Goal: Task Accomplishment & Management: Manage account settings

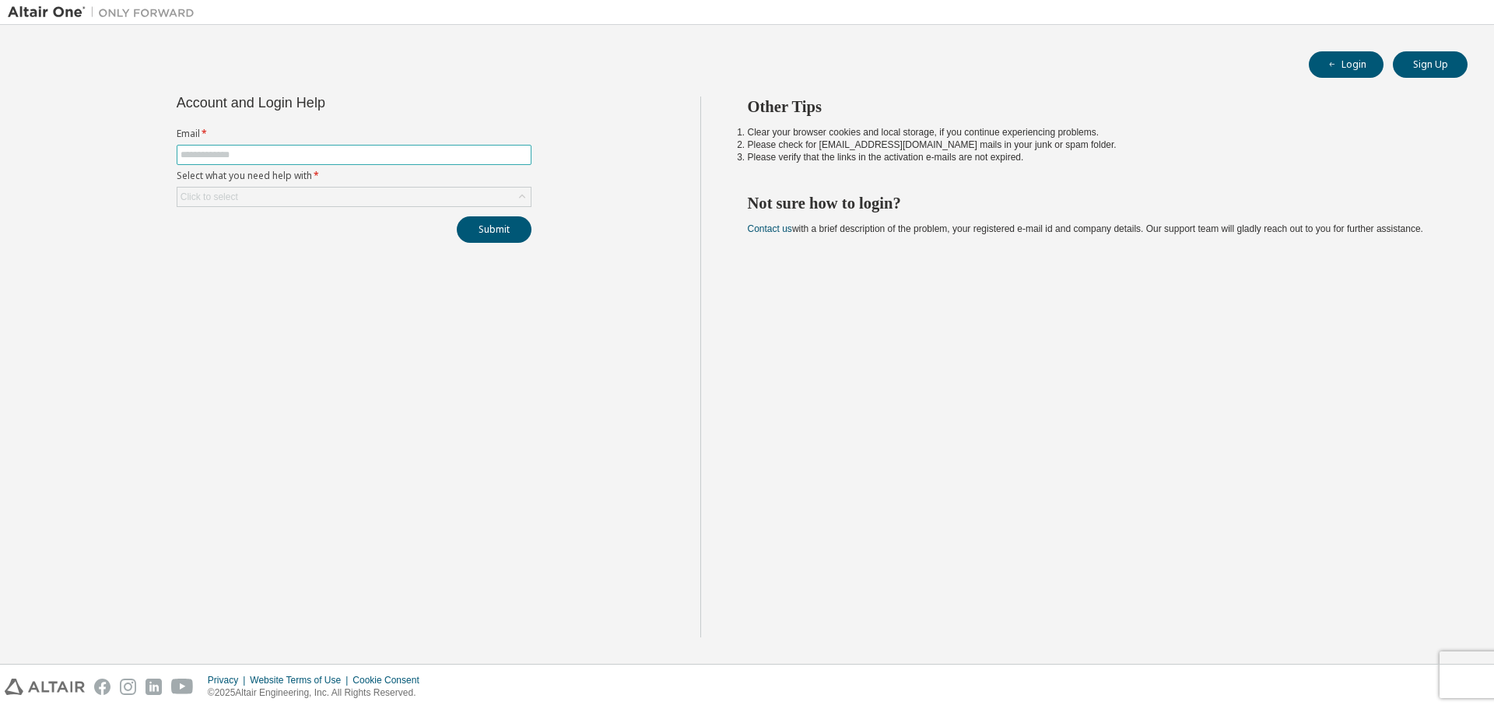
click at [292, 149] on input "text" at bounding box center [354, 155] width 347 height 12
type input "**********"
click at [320, 195] on div "Click to select" at bounding box center [353, 197] width 353 height 19
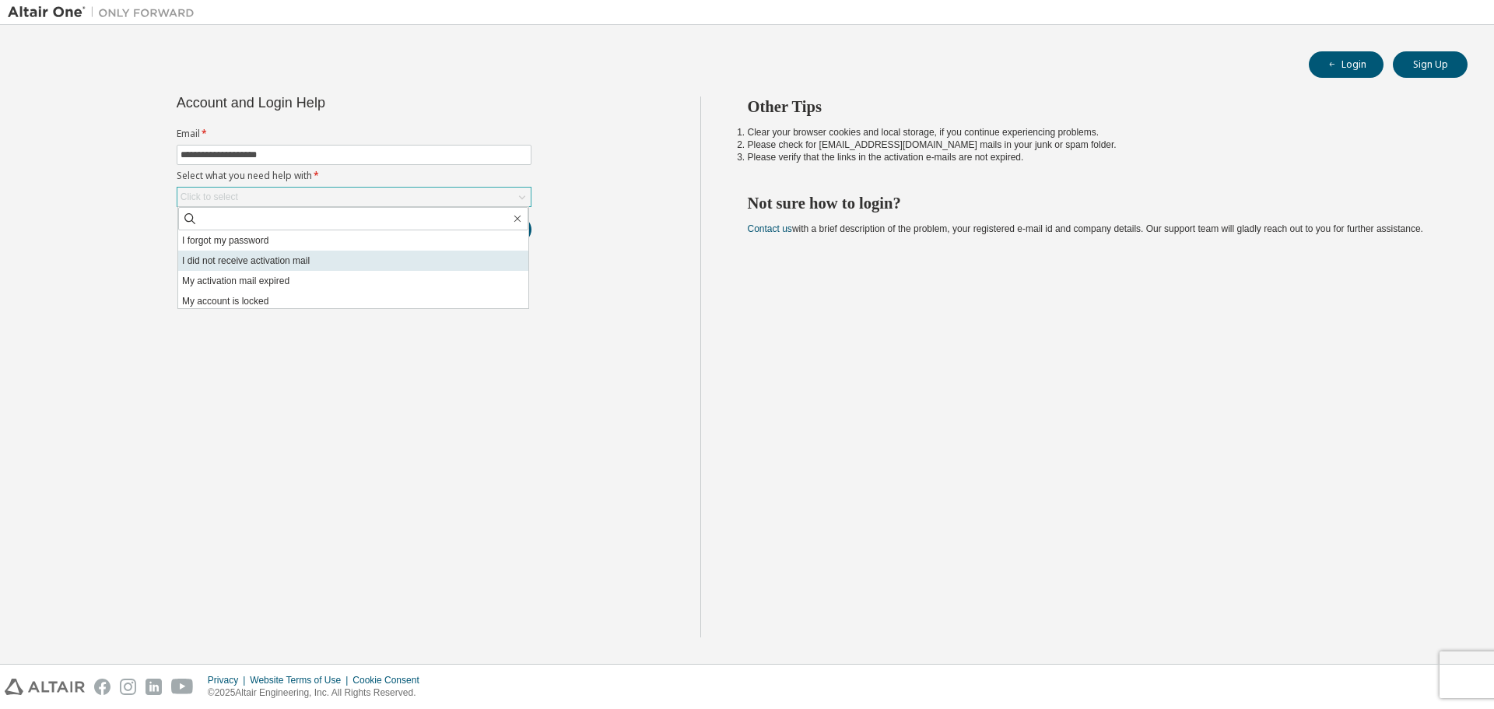
click at [307, 263] on li "I did not receive activation mail" at bounding box center [353, 261] width 350 height 20
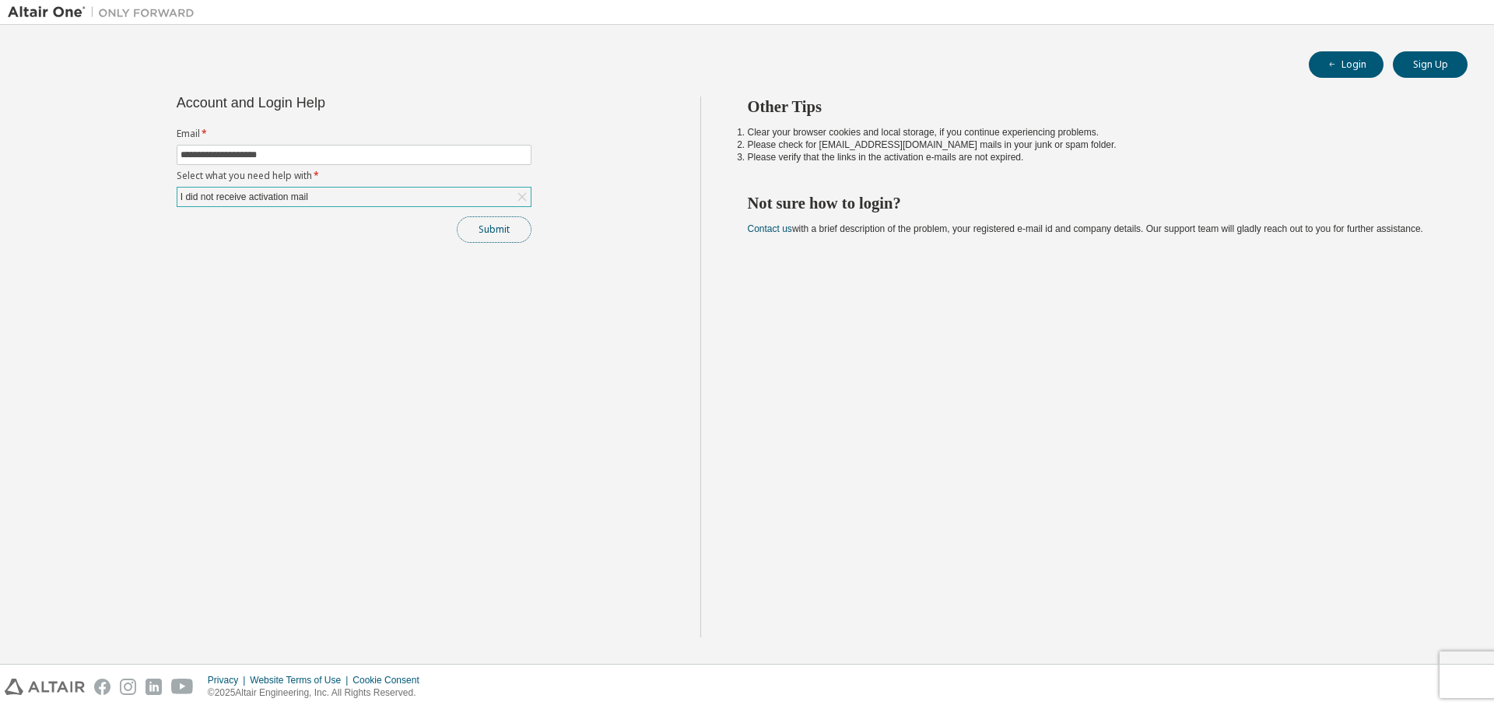
click at [491, 231] on button "Submit" at bounding box center [494, 229] width 75 height 26
click at [496, 238] on button "Submit" at bounding box center [494, 229] width 75 height 26
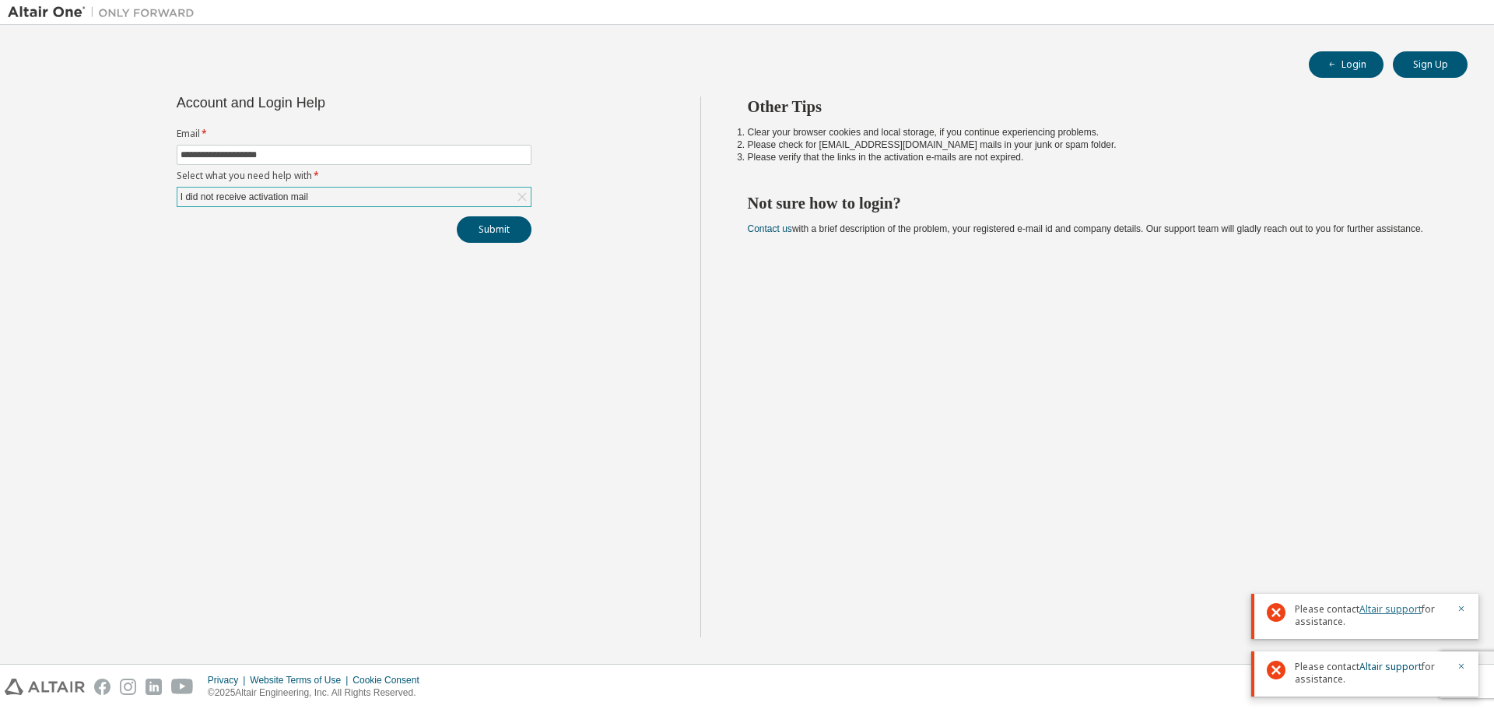
click at [1387, 605] on link "Altair support" at bounding box center [1390, 608] width 62 height 13
click at [1396, 607] on link "Altair support" at bounding box center [1390, 608] width 62 height 13
click at [1171, 458] on div "Other Tips Clear your browser cookies and local storage, if you continue experi…" at bounding box center [1093, 366] width 787 height 541
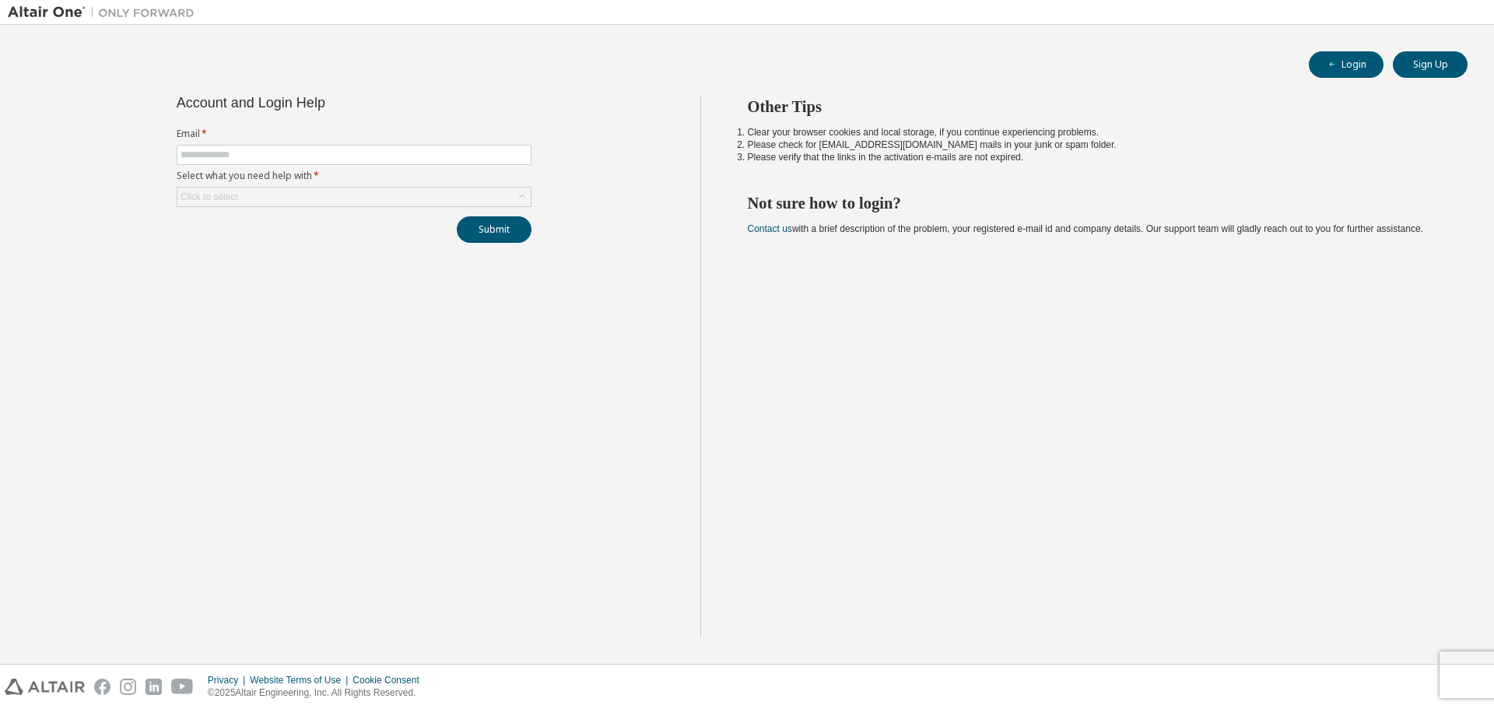
click at [1464, 664] on footer "Privacy Website Terms of Use Cookie Consent © 2025 Altair Engineering, Inc. All…" at bounding box center [747, 686] width 1494 height 45
click at [1436, 64] on button "Sign Up" at bounding box center [1430, 64] width 75 height 26
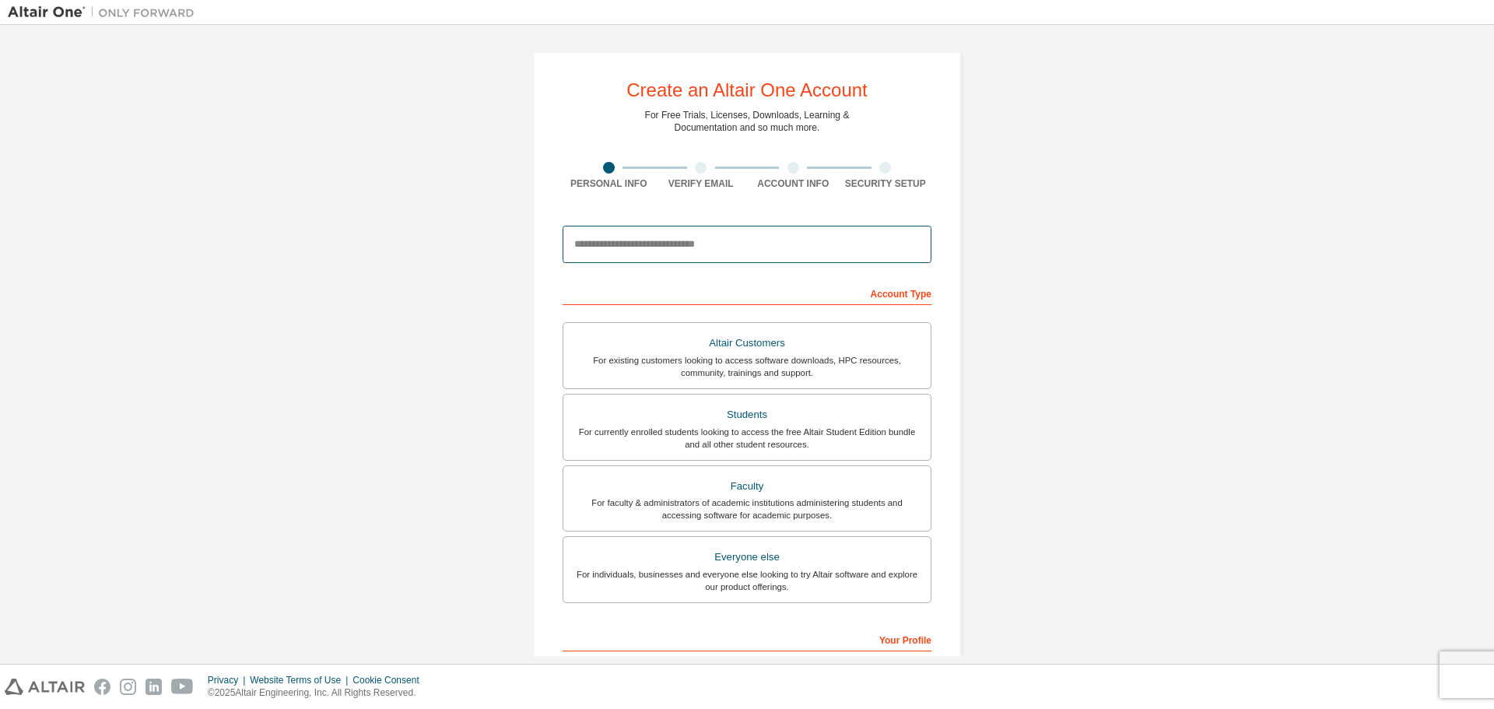
click at [662, 253] on input "email" at bounding box center [747, 244] width 369 height 37
type input "**********"
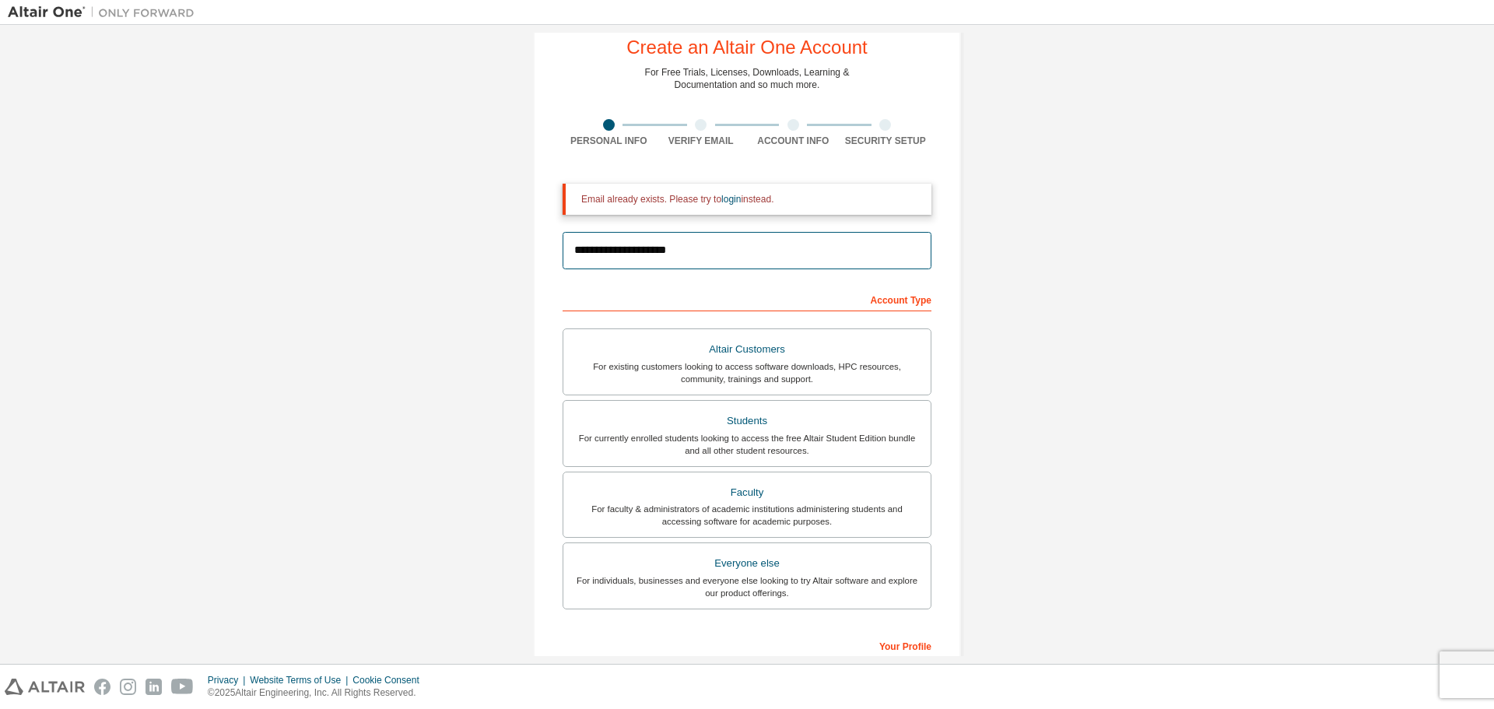
scroll to position [17, 0]
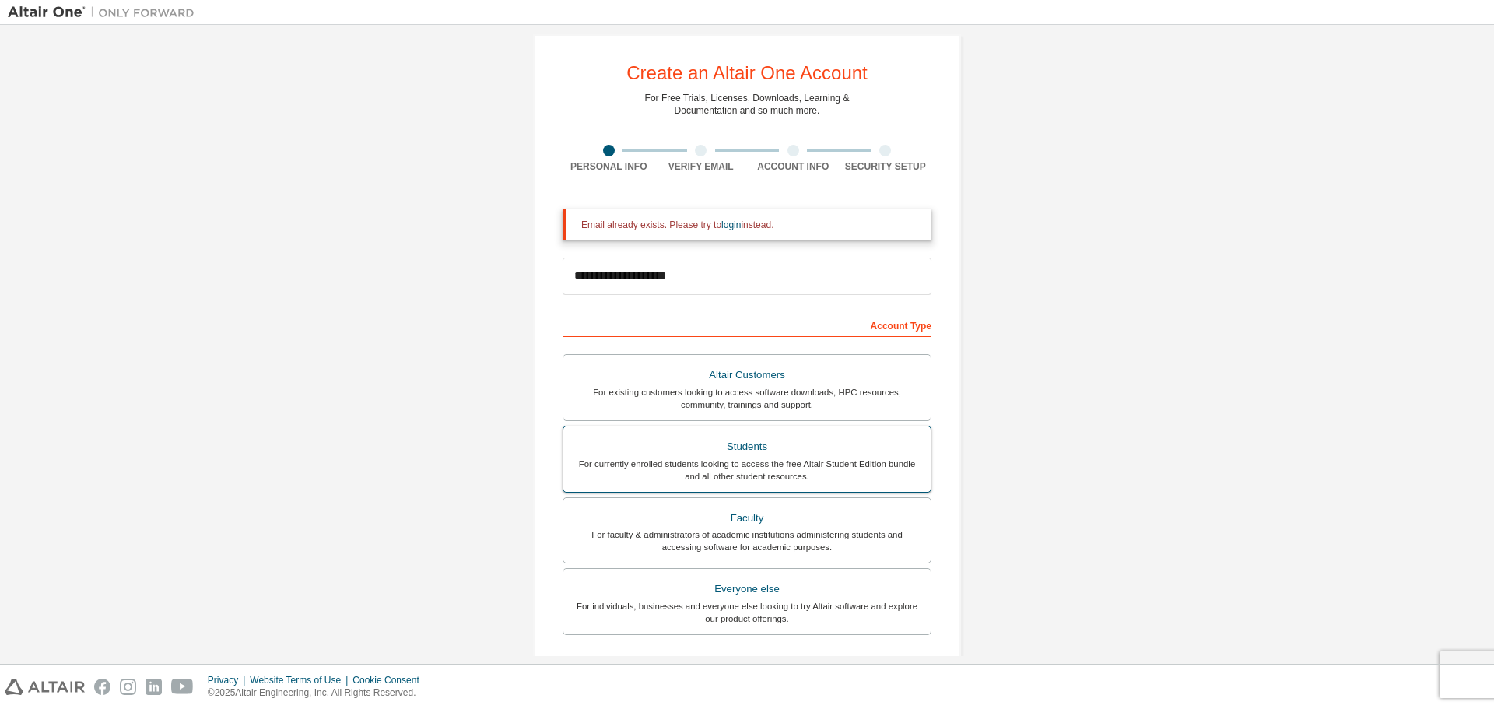
click at [745, 458] on div "For currently enrolled students looking to access the free Altair Student Editi…" at bounding box center [747, 470] width 349 height 25
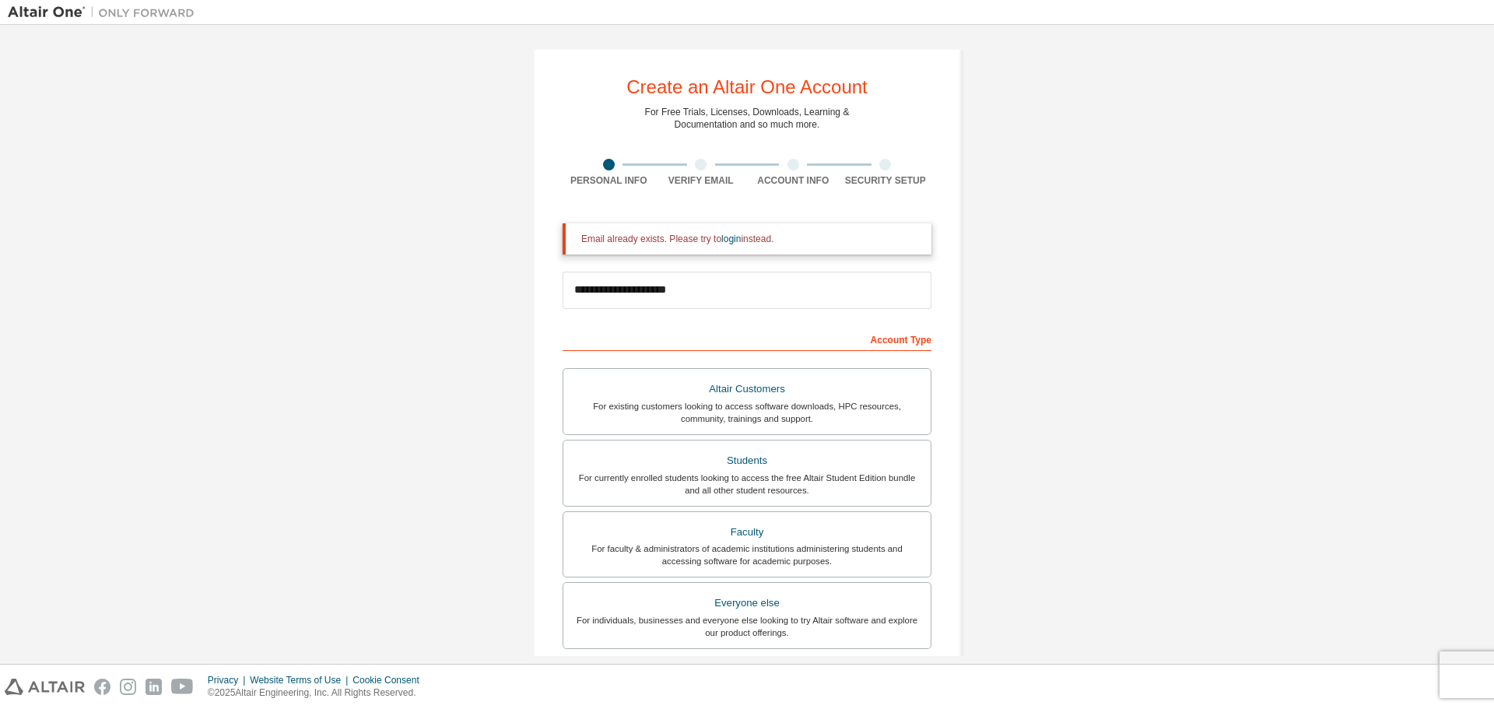
scroll to position [0, 0]
click at [723, 238] on link "login" at bounding box center [730, 242] width 19 height 11
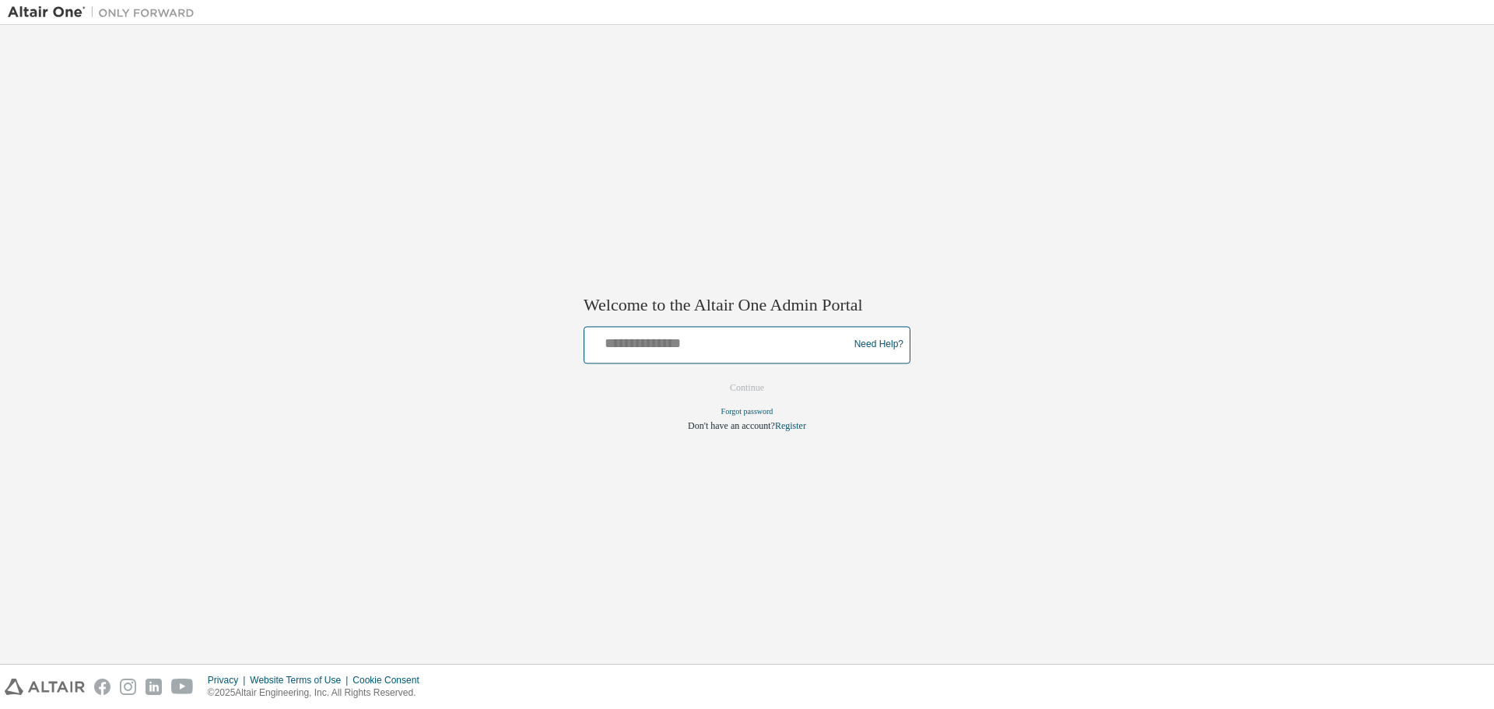
click at [773, 342] on input "text" at bounding box center [719, 341] width 256 height 23
type input "**********"
click at [755, 330] on input "**********" at bounding box center [719, 341] width 256 height 23
click at [749, 341] on input "**********" at bounding box center [719, 341] width 256 height 23
click at [759, 409] on link "Forgot password" at bounding box center [747, 411] width 52 height 9
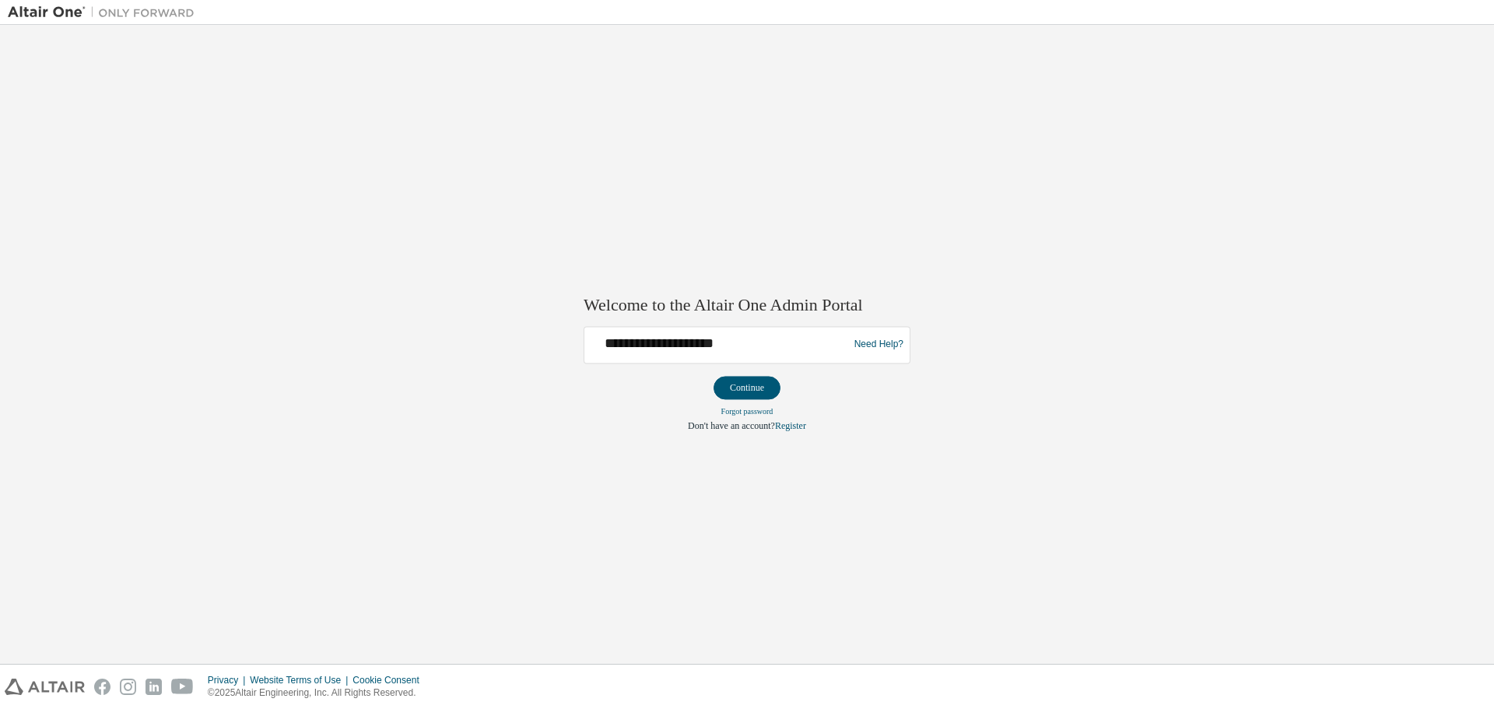
click at [893, 336] on div "Need Help?" at bounding box center [875, 345] width 57 height 30
click at [889, 345] on link "Need Help?" at bounding box center [878, 345] width 49 height 1
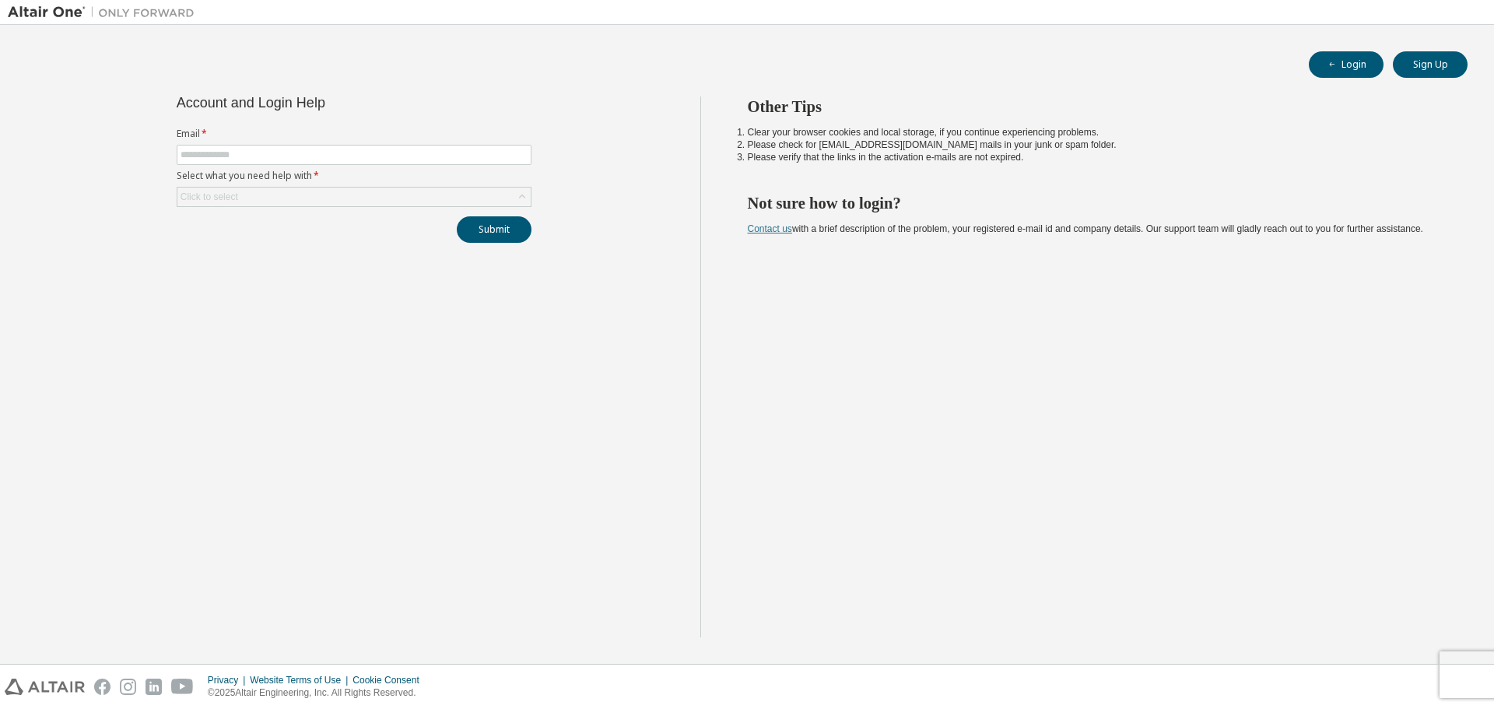
click at [762, 226] on link "Contact us" at bounding box center [770, 228] width 44 height 11
click at [832, 563] on div "Other Tips Clear your browser cookies and local storage, if you continue experi…" at bounding box center [1093, 366] width 787 height 541
